Goal: Navigation & Orientation: Find specific page/section

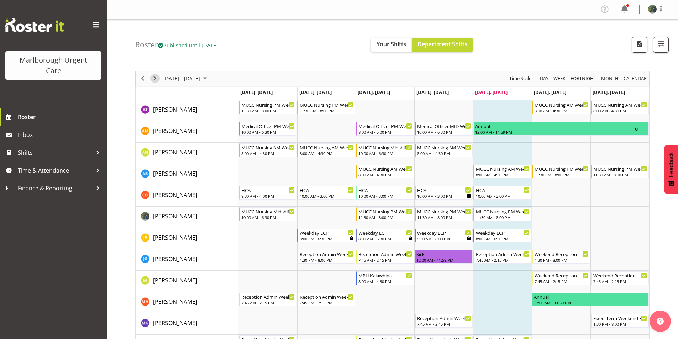
click at [155, 82] on span "Next" at bounding box center [154, 78] width 9 height 9
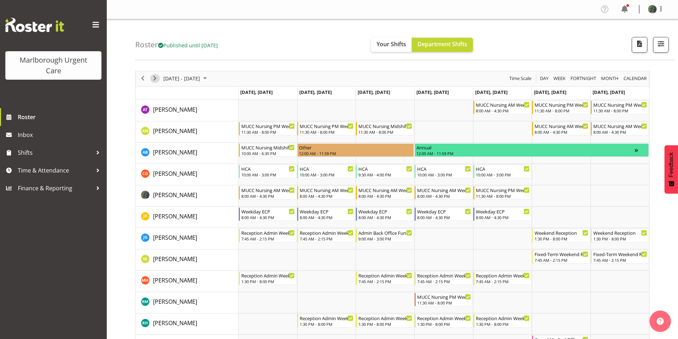
click at [155, 81] on span "Next" at bounding box center [154, 78] width 9 height 9
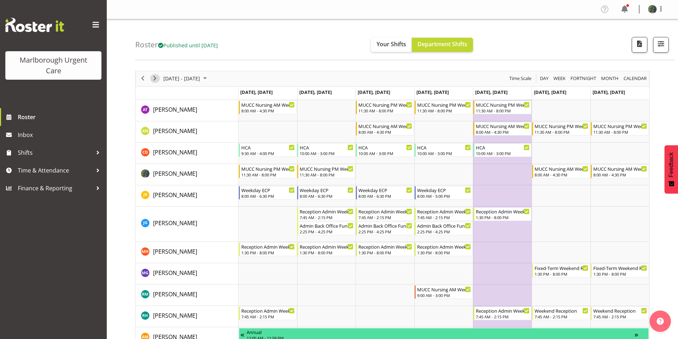
click at [155, 81] on span "Next" at bounding box center [154, 78] width 9 height 9
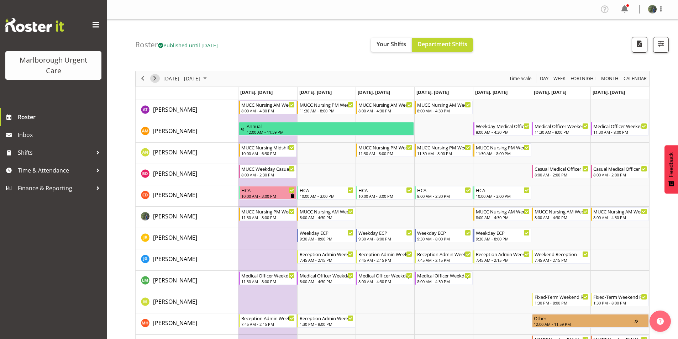
click at [155, 81] on span "Next" at bounding box center [154, 78] width 9 height 9
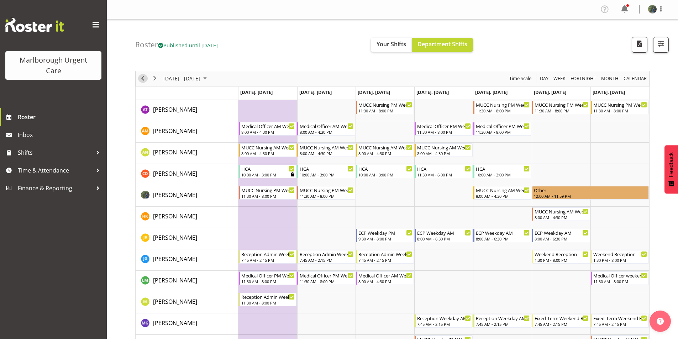
click at [143, 78] on span "Previous" at bounding box center [142, 78] width 9 height 9
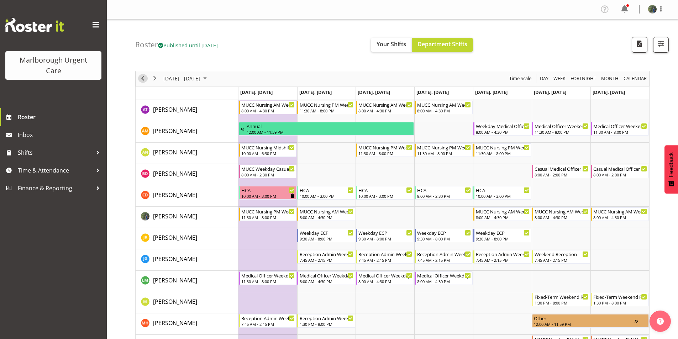
click at [143, 77] on span "Previous" at bounding box center [142, 78] width 9 height 9
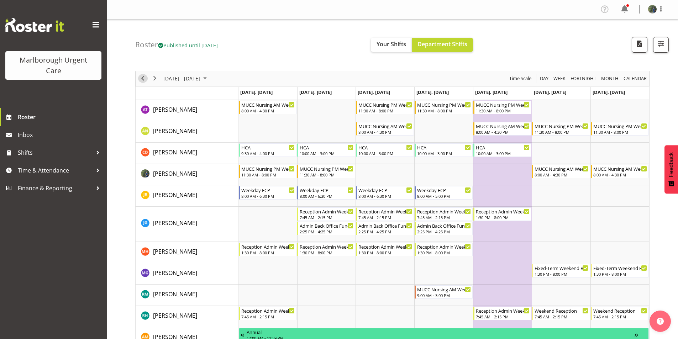
click at [142, 77] on span "Previous" at bounding box center [142, 78] width 9 height 9
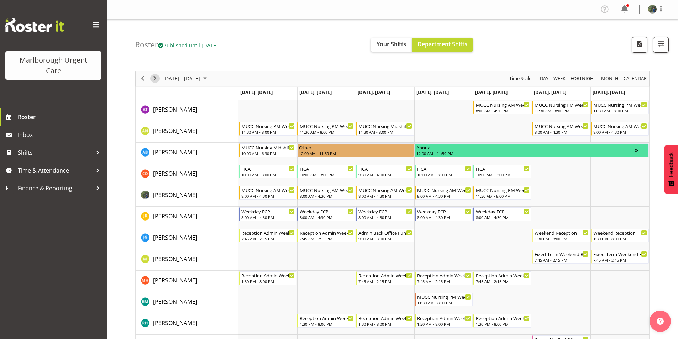
click at [154, 76] on span "Next" at bounding box center [154, 78] width 9 height 9
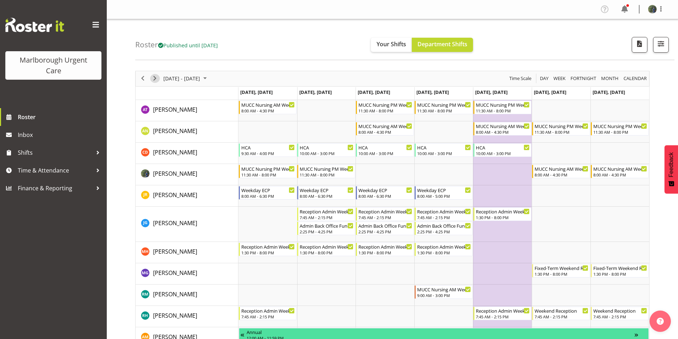
click at [156, 79] on span "Next" at bounding box center [154, 78] width 9 height 9
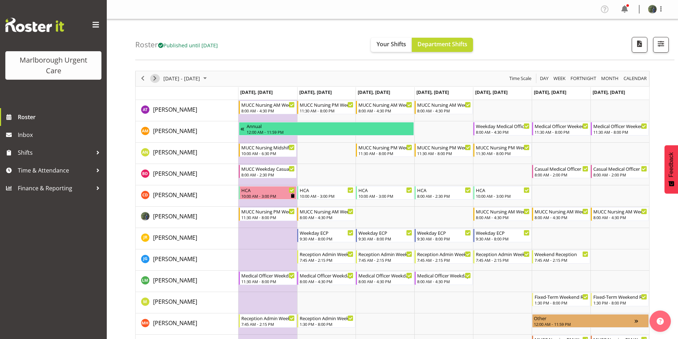
click at [155, 76] on span "Next" at bounding box center [154, 78] width 9 height 9
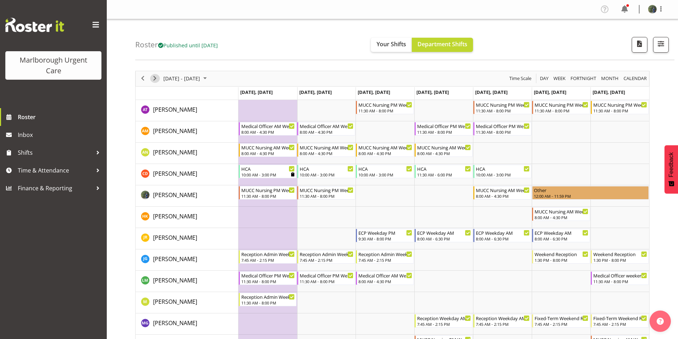
click at [153, 78] on span "Next" at bounding box center [154, 78] width 9 height 9
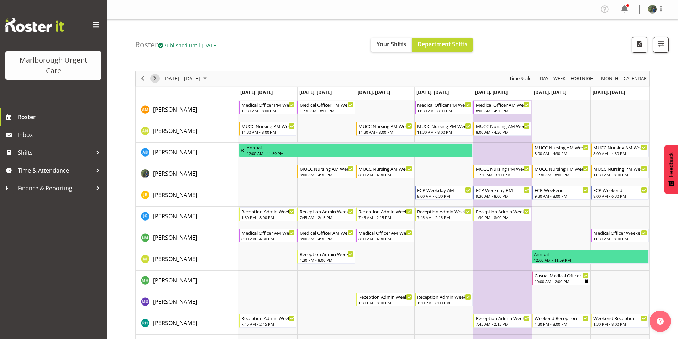
click at [153, 80] on span "Next" at bounding box center [154, 78] width 9 height 9
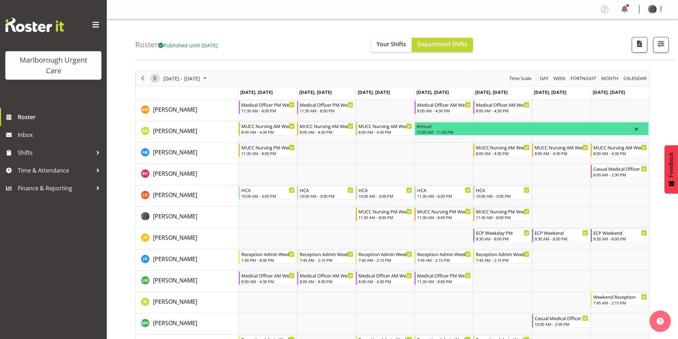
click at [157, 80] on span "Next" at bounding box center [154, 78] width 9 height 9
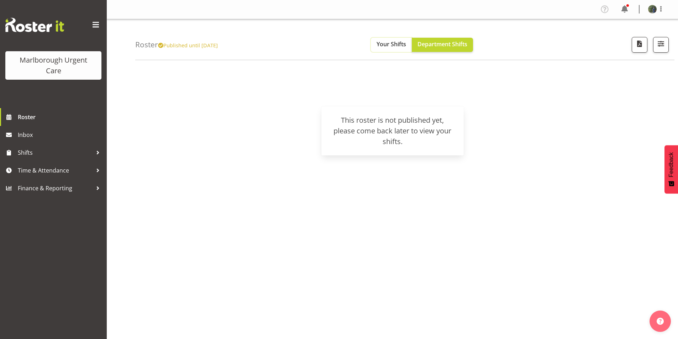
click at [401, 43] on span "Your Shifts" at bounding box center [391, 44] width 30 height 8
click at [650, 11] on img at bounding box center [652, 9] width 9 height 9
click at [446, 44] on span "Department Shifts" at bounding box center [442, 44] width 50 height 8
click at [27, 121] on span "Roster" at bounding box center [60, 117] width 85 height 11
click at [26, 134] on span "Inbox" at bounding box center [60, 135] width 85 height 11
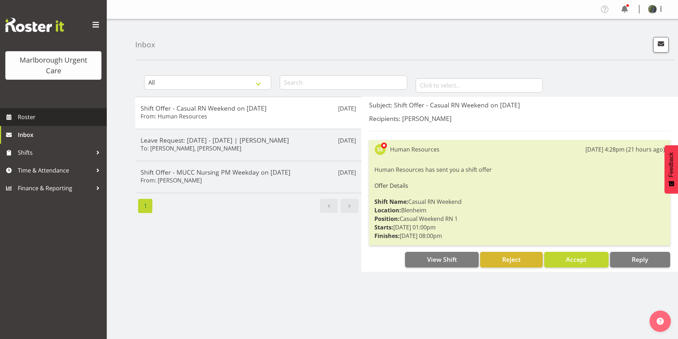
click at [28, 118] on span "Roster" at bounding box center [60, 117] width 85 height 11
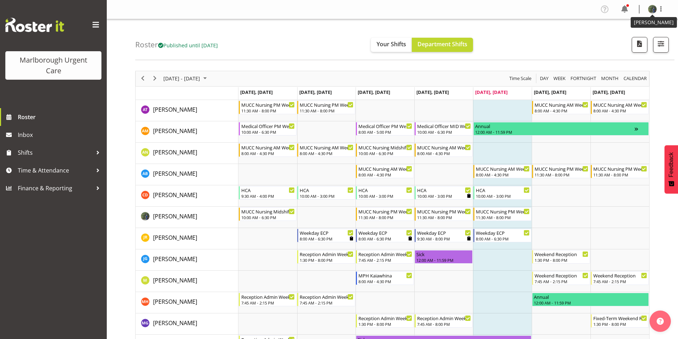
click at [652, 9] on img at bounding box center [652, 9] width 9 height 9
click at [631, 39] on link "Log Out" at bounding box center [631, 37] width 68 height 13
